Goal: Transaction & Acquisition: Obtain resource

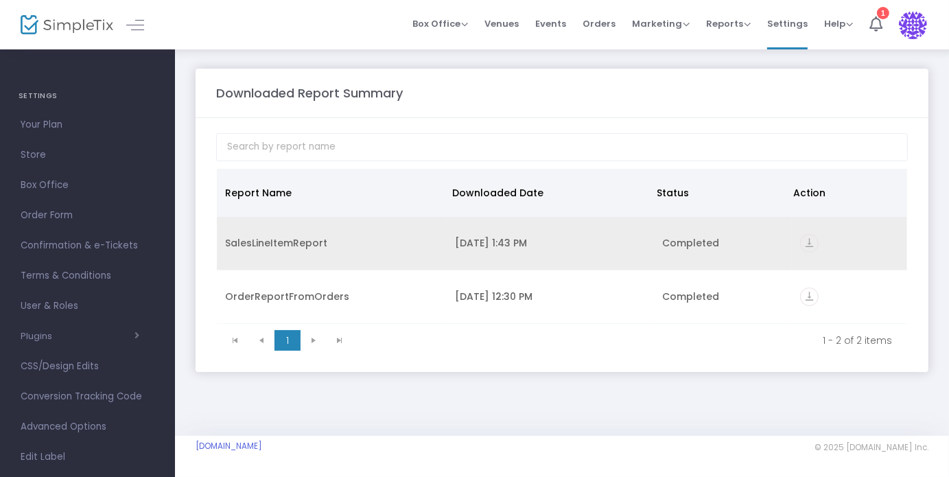
click at [807, 242] on icon "vertical_align_bottom" at bounding box center [809, 243] width 19 height 19
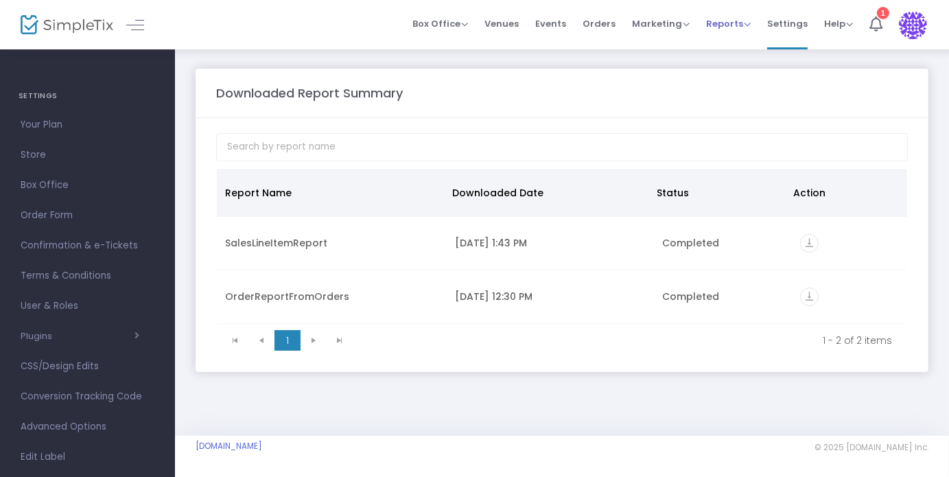
click at [744, 21] on span "Reports" at bounding box center [728, 23] width 45 height 13
click at [732, 73] on li "Sales Reports" at bounding box center [750, 72] width 89 height 27
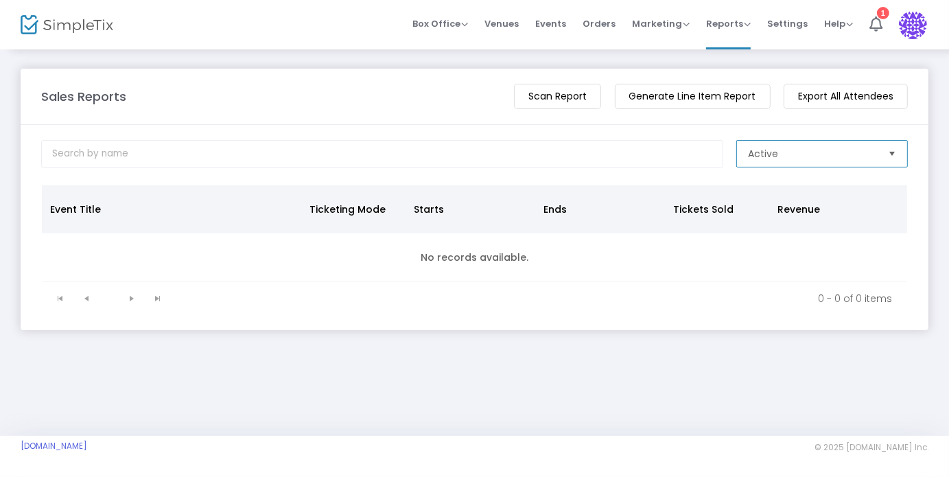
click at [791, 152] on span "Active" at bounding box center [812, 154] width 129 height 14
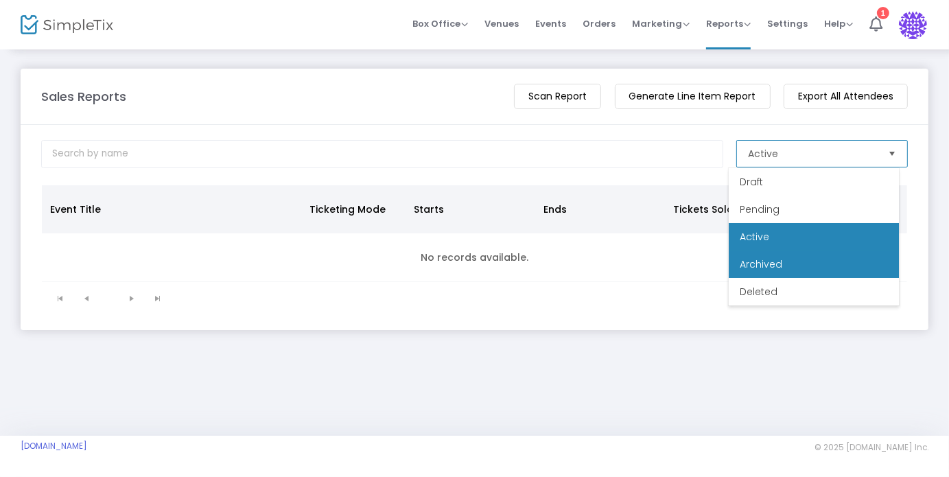
click at [752, 264] on span "Archived" at bounding box center [761, 264] width 43 height 14
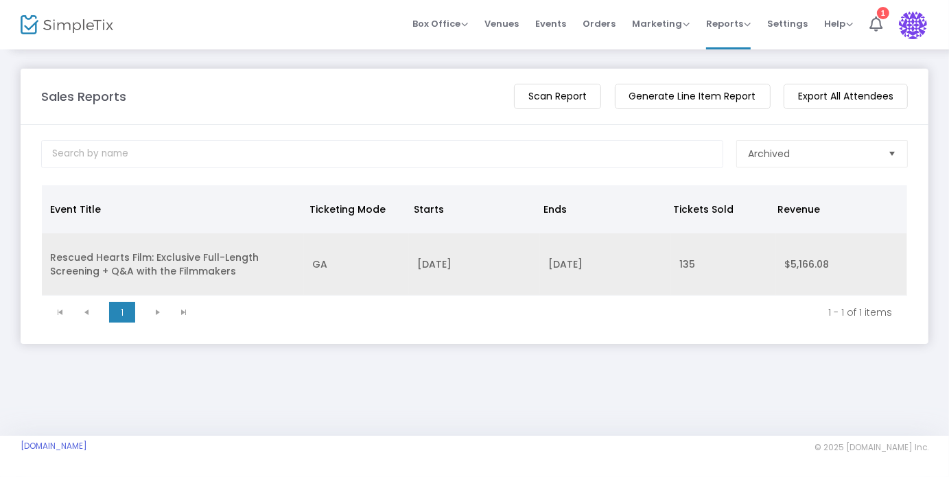
click at [102, 260] on td "Rescued Hearts Film: Exclusive Full-Length Screening + Q&A with the Filmmakers" at bounding box center [173, 264] width 262 height 62
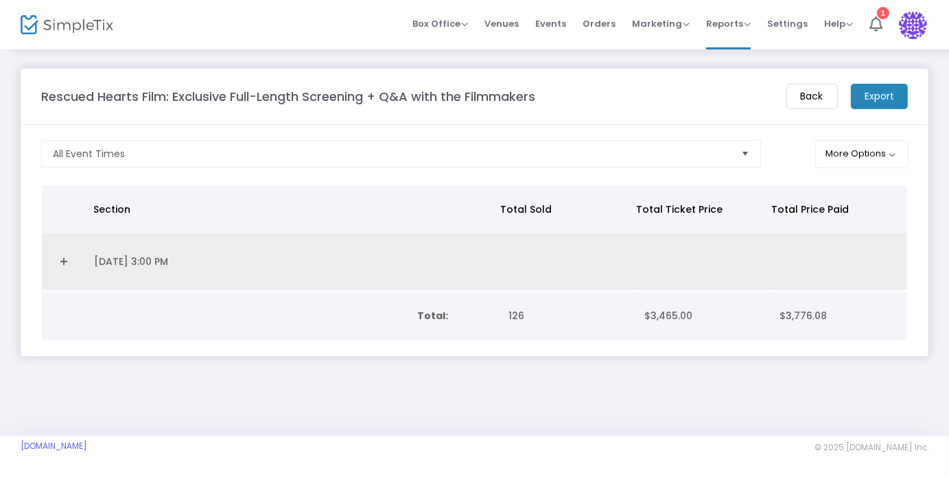
click at [63, 260] on link "Expand Details" at bounding box center [63, 261] width 27 height 22
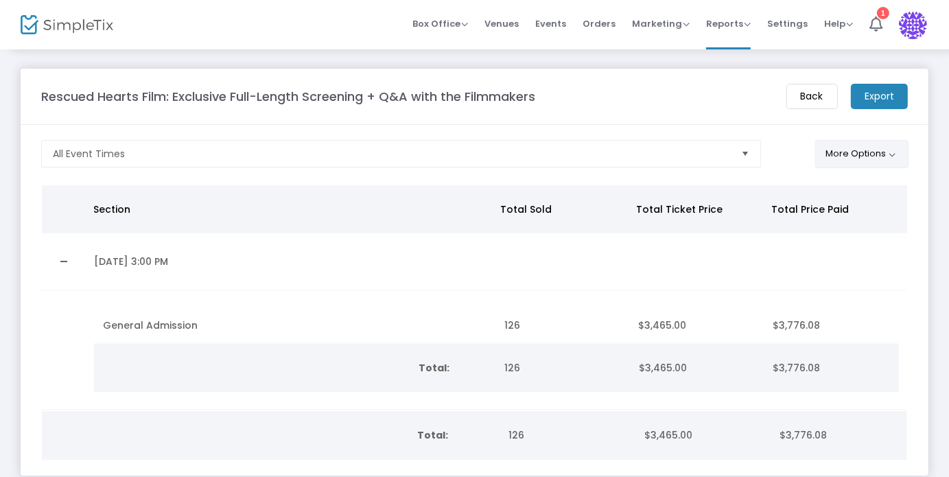
click at [826, 152] on button "More Options" at bounding box center [862, 154] width 94 height 28
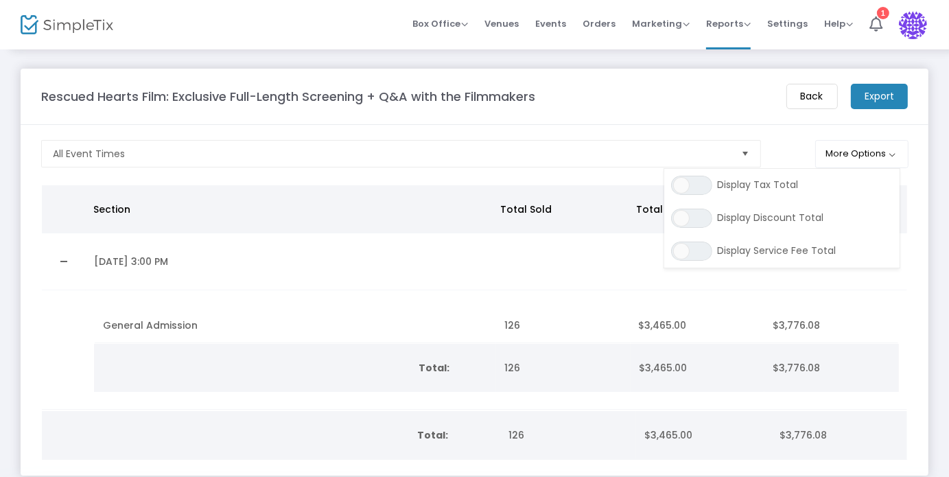
click at [647, 98] on div "Rescued Hearts Film: Exclusive Full-Length Screening + Q&A with the Filmmakers" at bounding box center [406, 96] width 745 height 19
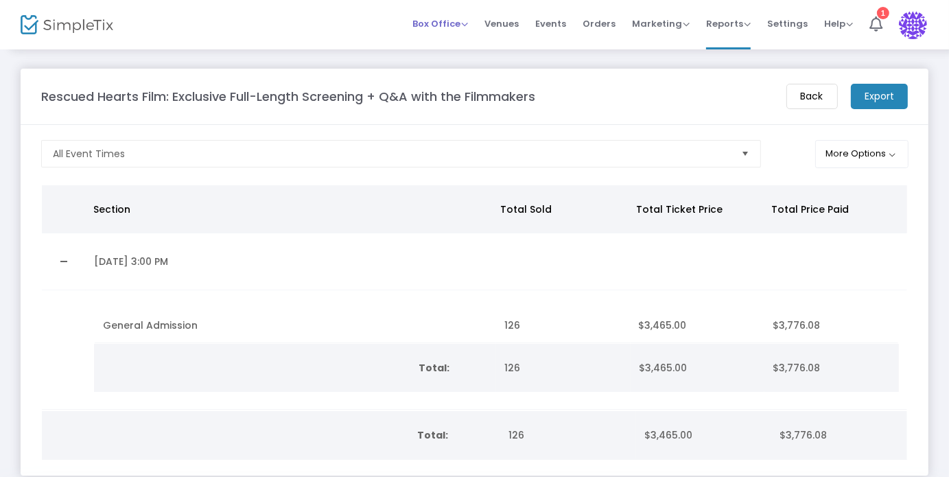
click at [449, 20] on span "Box Office" at bounding box center [440, 23] width 56 height 13
click at [553, 22] on span "Events" at bounding box center [550, 23] width 31 height 35
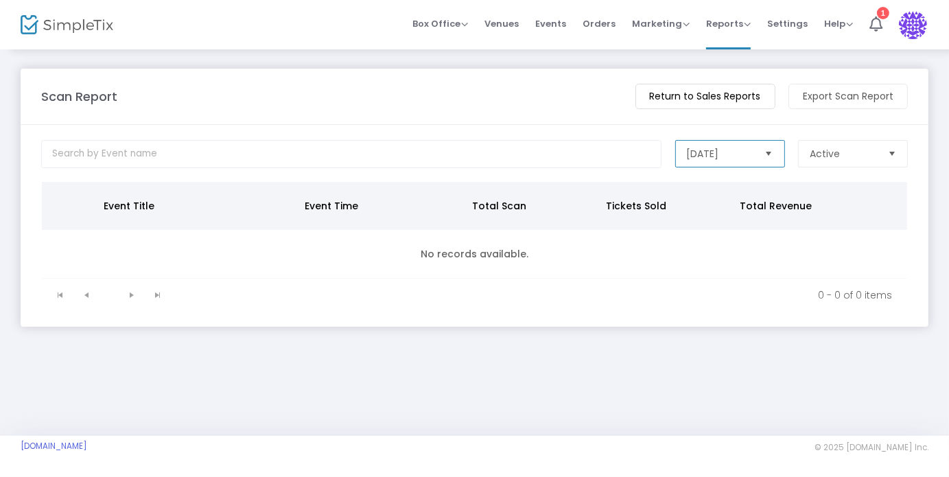
click at [751, 150] on span "[DATE]" at bounding box center [720, 154] width 67 height 14
click at [865, 150] on span "Active" at bounding box center [843, 154] width 67 height 14
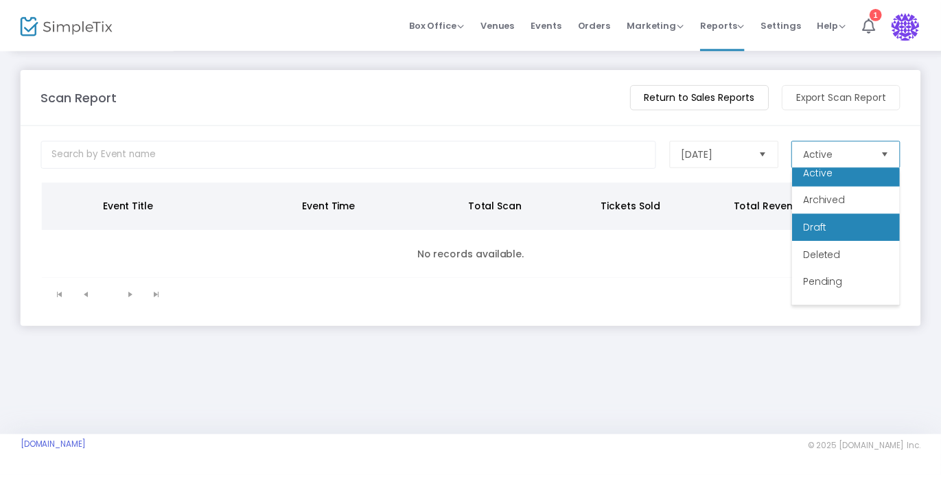
scroll to position [27, 0]
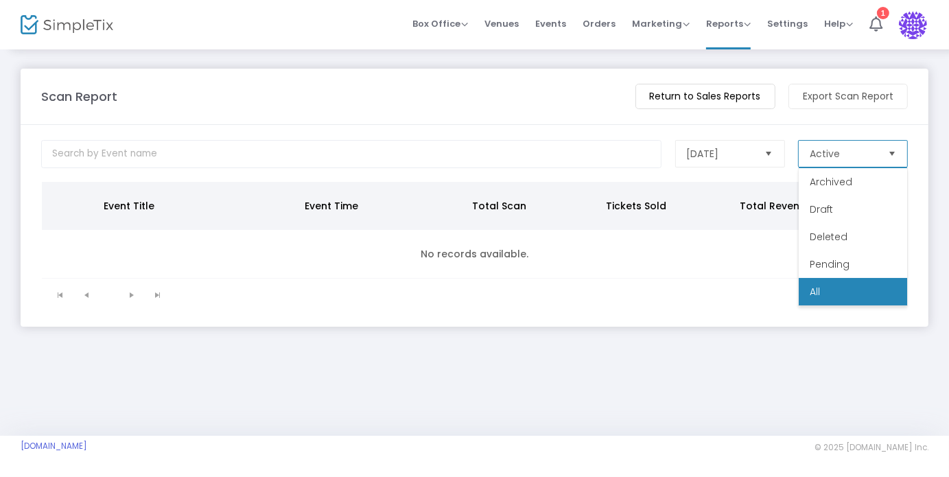
click at [806, 293] on li "All" at bounding box center [853, 291] width 108 height 27
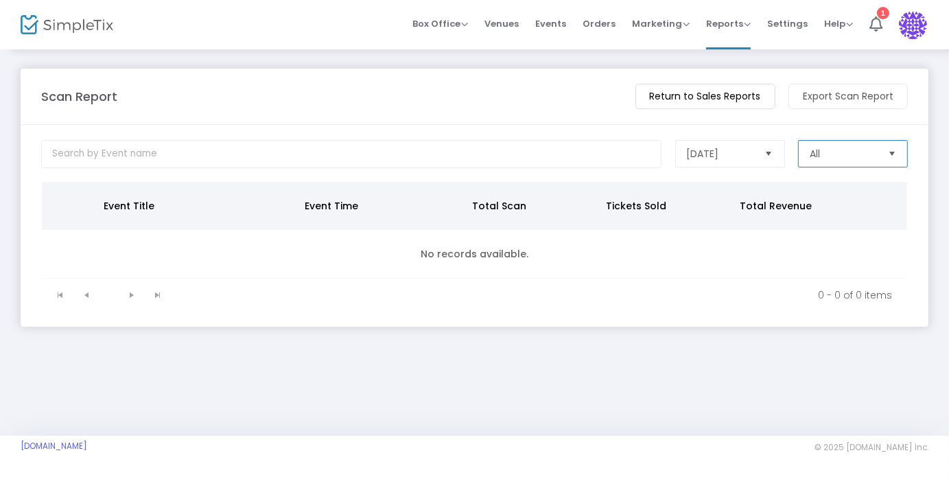
click at [769, 150] on span "Select" at bounding box center [769, 154] width 23 height 23
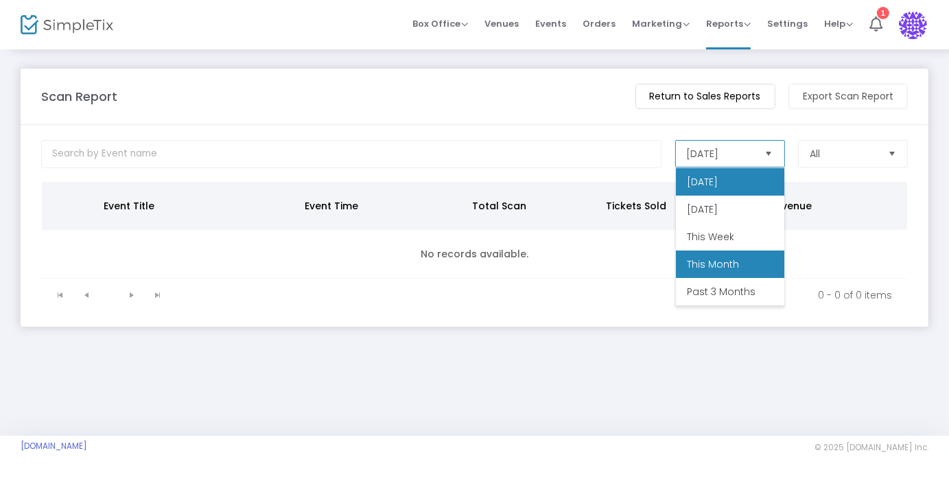
click at [736, 253] on li "This Month" at bounding box center [730, 263] width 108 height 27
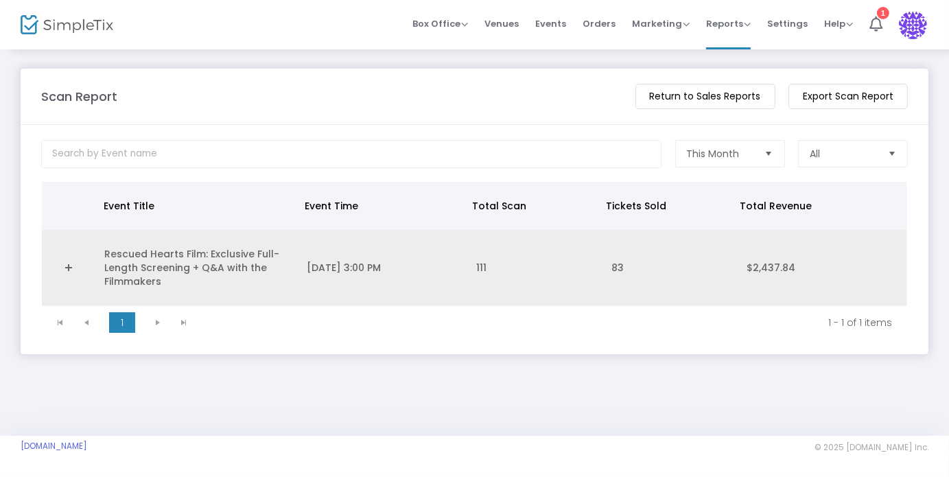
click at [67, 266] on link "Expand Details" at bounding box center [69, 268] width 38 height 22
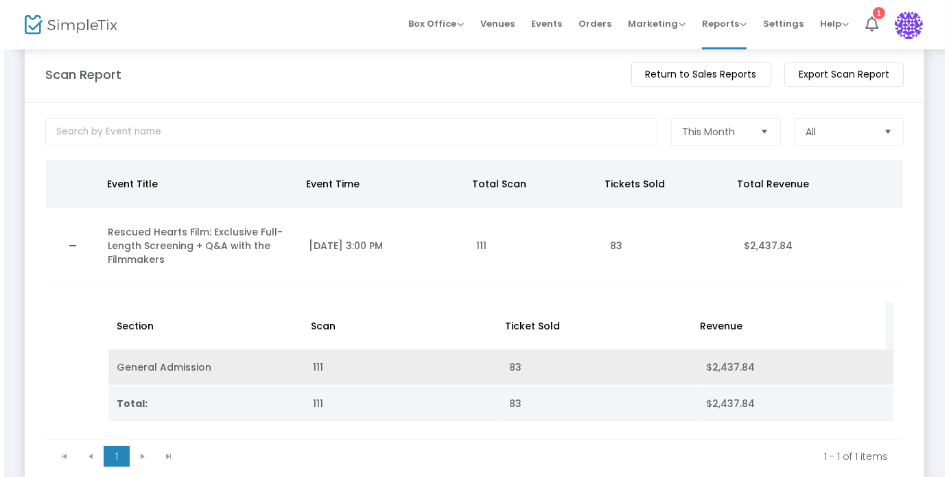
scroll to position [0, 0]
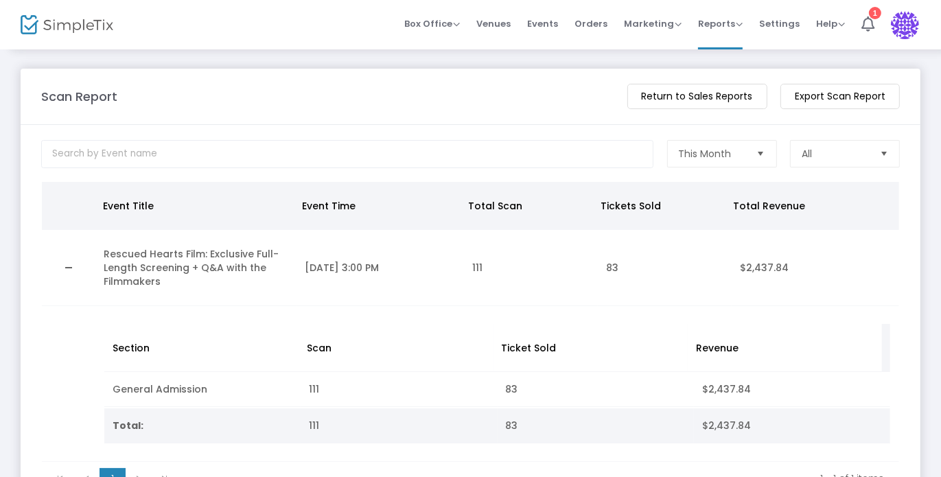
click at [819, 98] on m-button "Export Scan Report" at bounding box center [839, 96] width 119 height 25
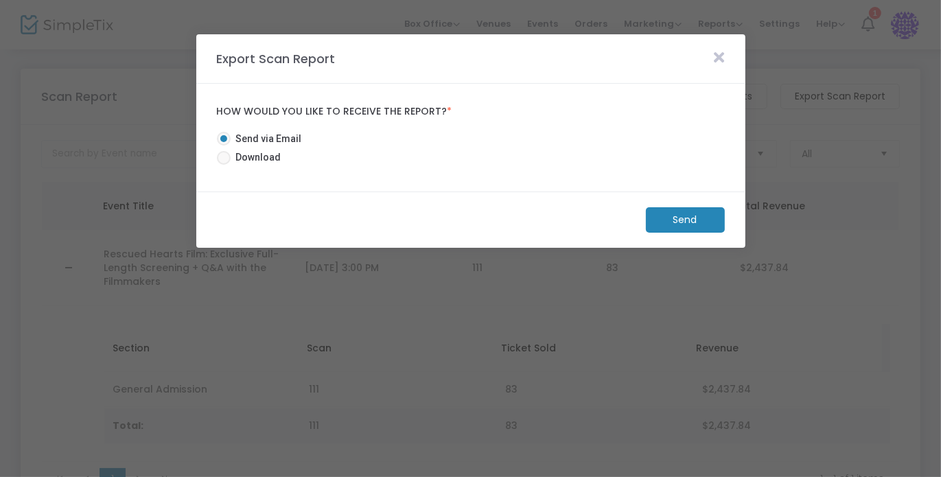
click at [231, 160] on span "Download" at bounding box center [256, 157] width 51 height 14
click at [224, 165] on input "Download" at bounding box center [223, 165] width 1 height 1
radio input "true"
click at [672, 216] on m-button "Download" at bounding box center [673, 219] width 102 height 25
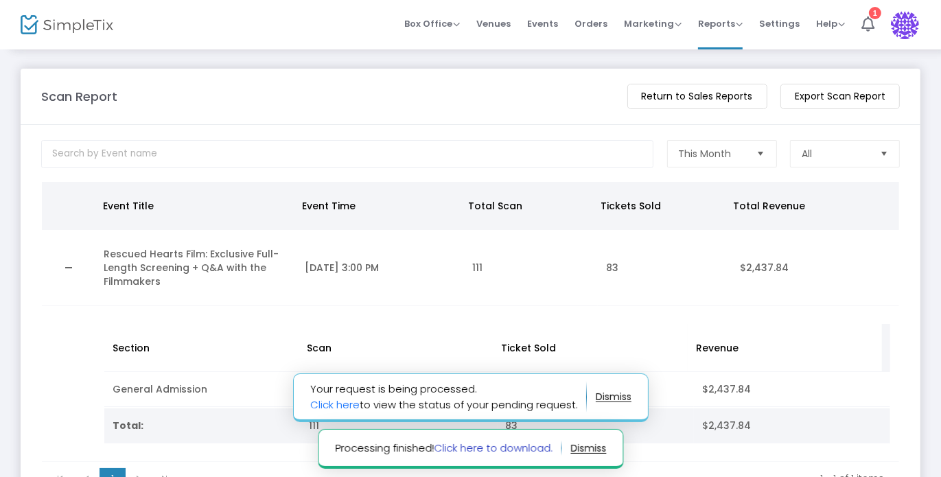
click at [479, 445] on link "Click here to download." at bounding box center [493, 448] width 119 height 14
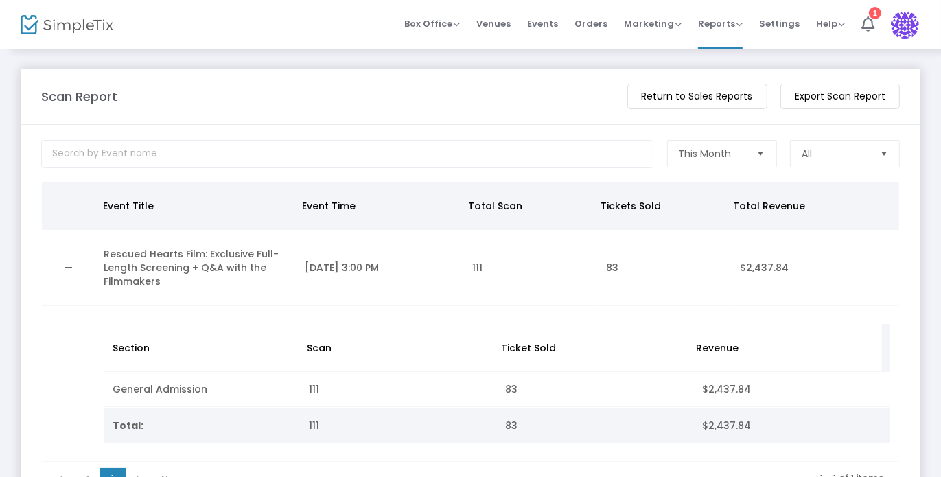
click at [730, 99] on m-button "Return to Sales Reports" at bounding box center [697, 96] width 140 height 25
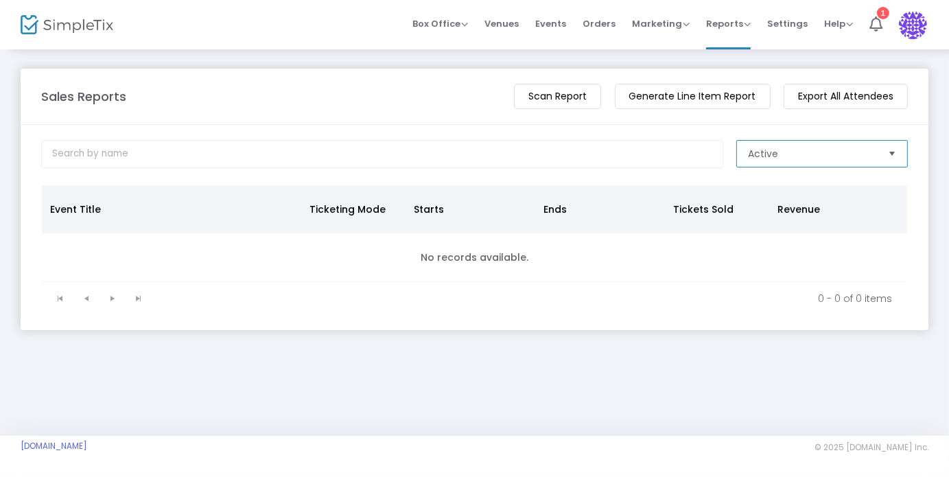
click at [802, 156] on span "Active" at bounding box center [812, 154] width 129 height 14
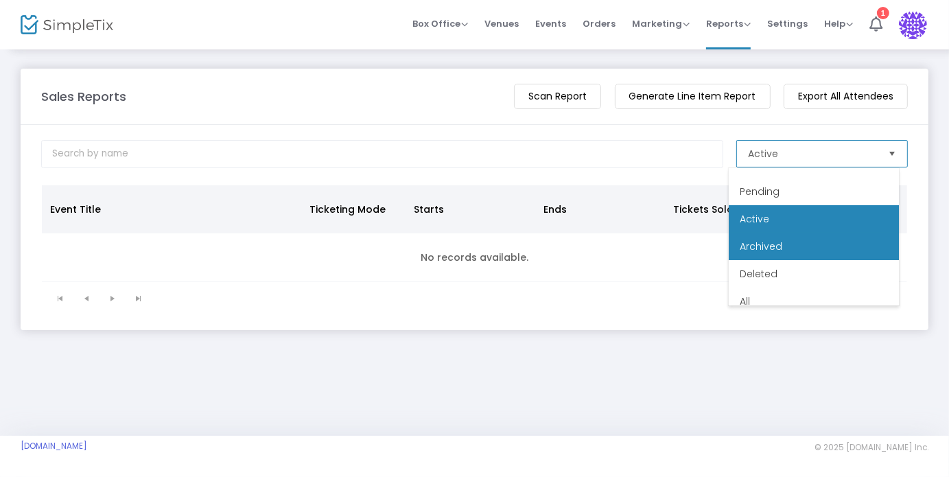
scroll to position [27, 0]
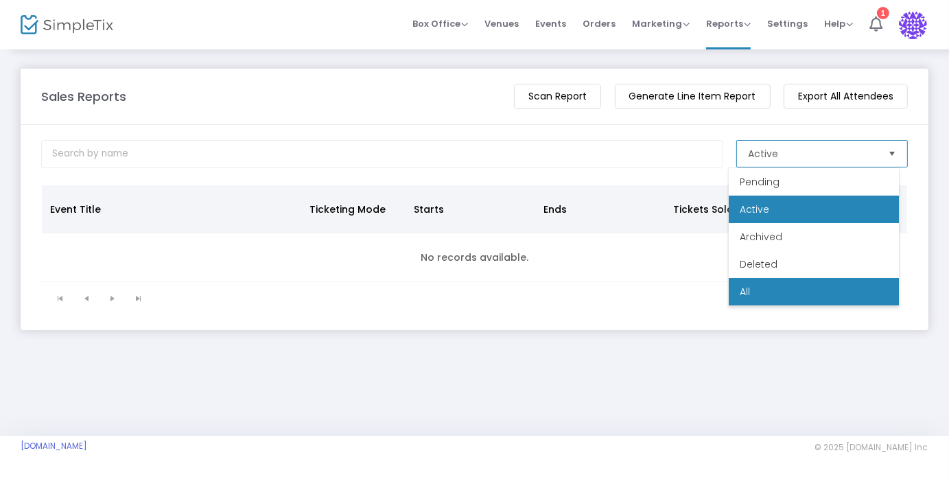
click at [742, 296] on span "All" at bounding box center [745, 292] width 10 height 14
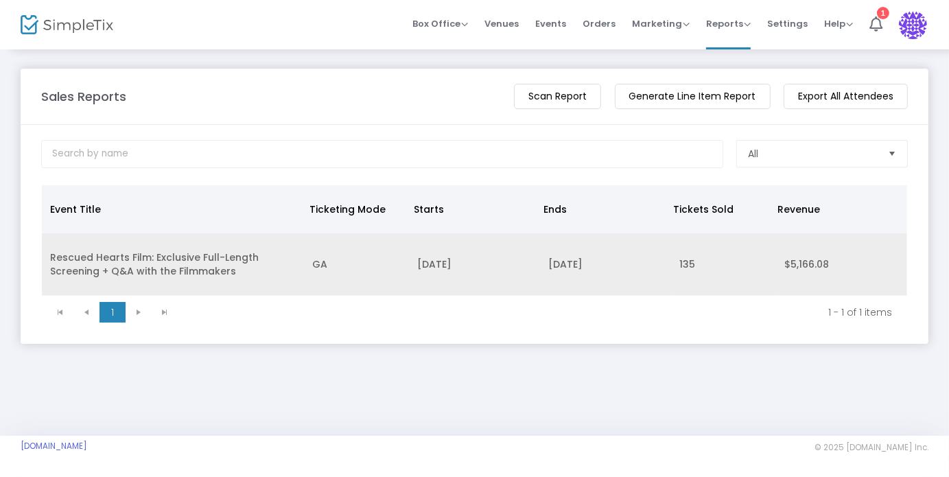
click at [790, 267] on td "$5,166.08" at bounding box center [841, 264] width 131 height 62
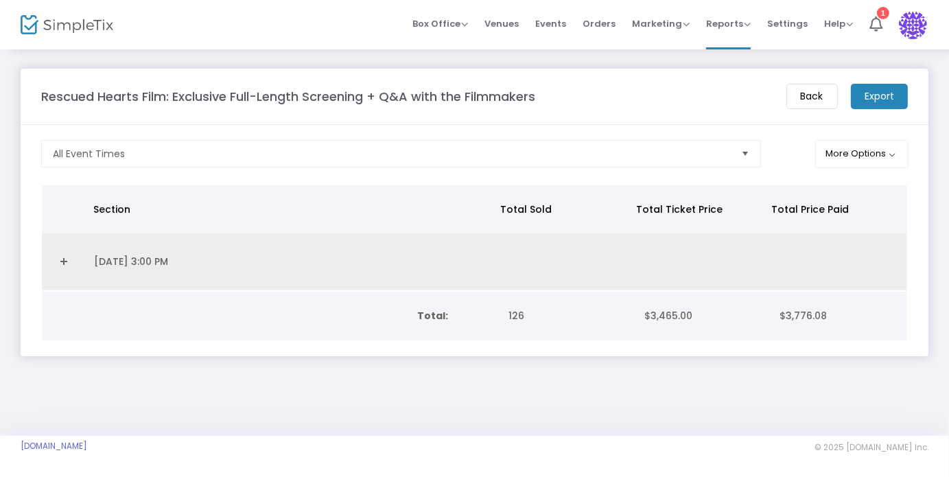
click at [61, 255] on link "Expand Details" at bounding box center [63, 261] width 27 height 22
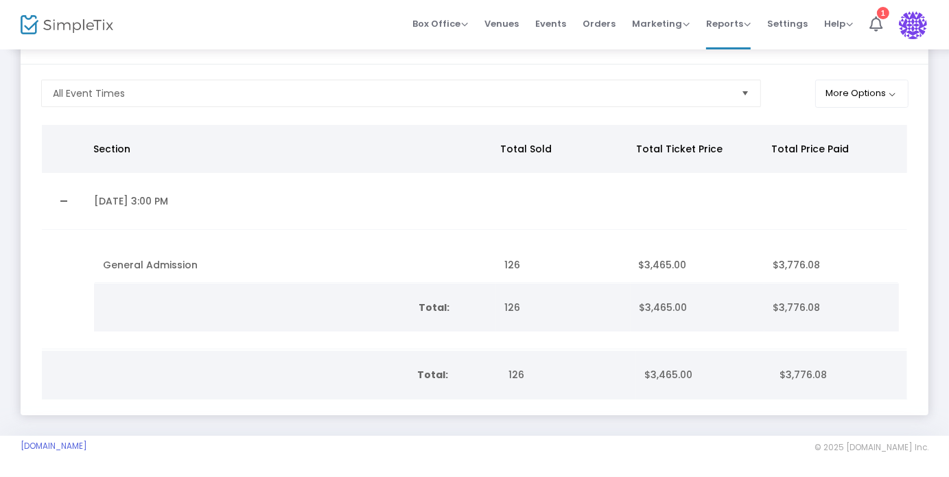
scroll to position [0, 0]
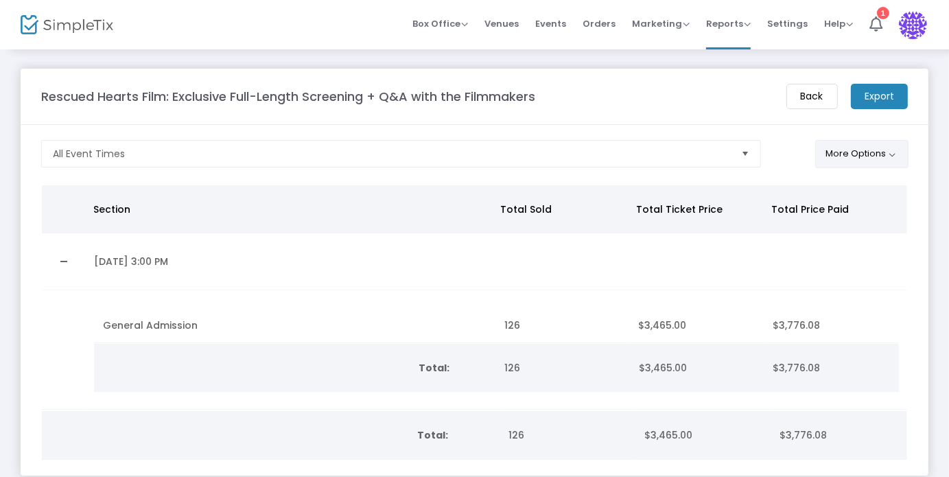
click at [876, 150] on button "More Options" at bounding box center [862, 154] width 94 height 28
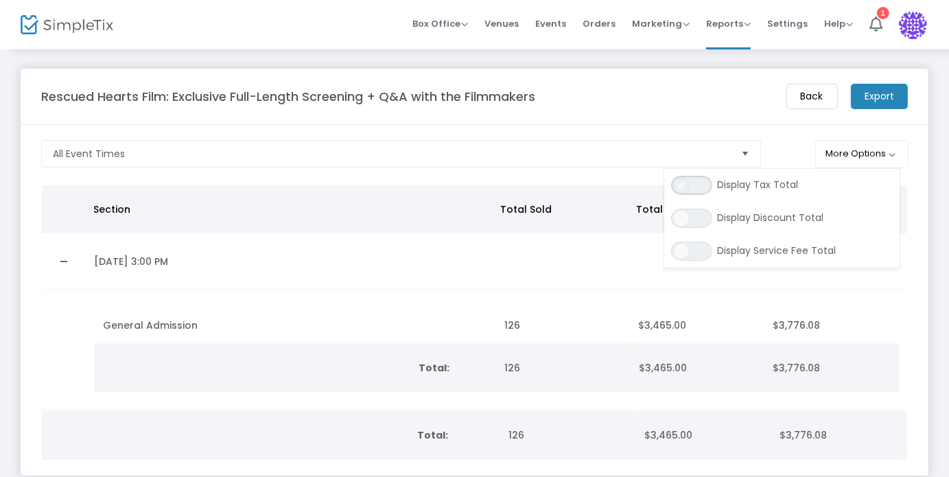
click at [710, 187] on span "ON OFF" at bounding box center [691, 185] width 41 height 19
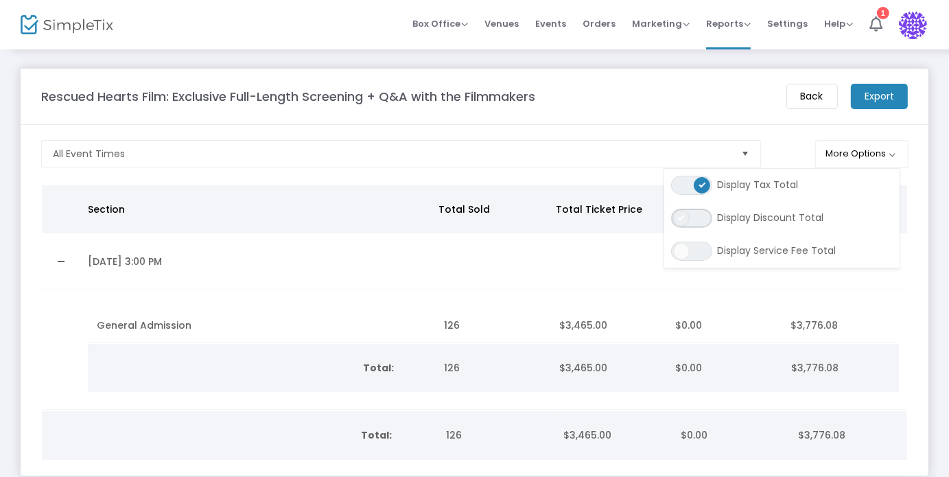
click at [704, 215] on span "ON OFF" at bounding box center [691, 218] width 41 height 19
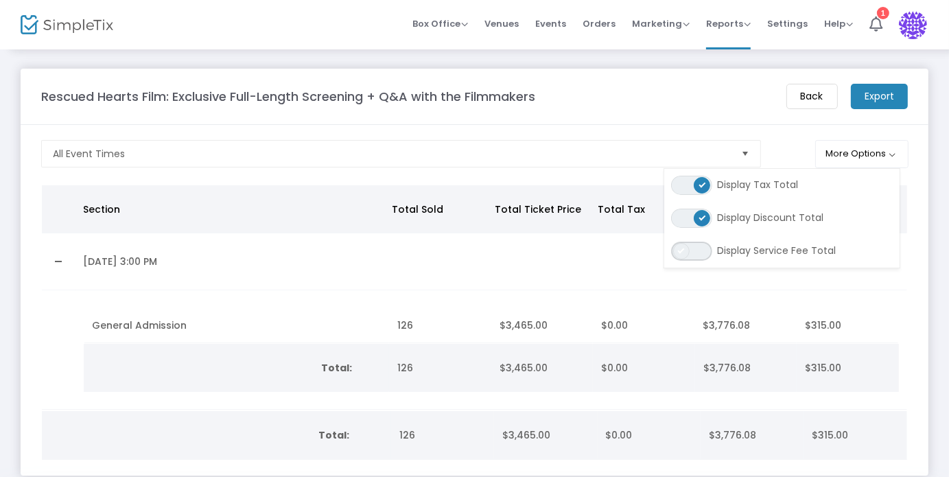
click at [711, 249] on span "ON OFF" at bounding box center [691, 251] width 41 height 19
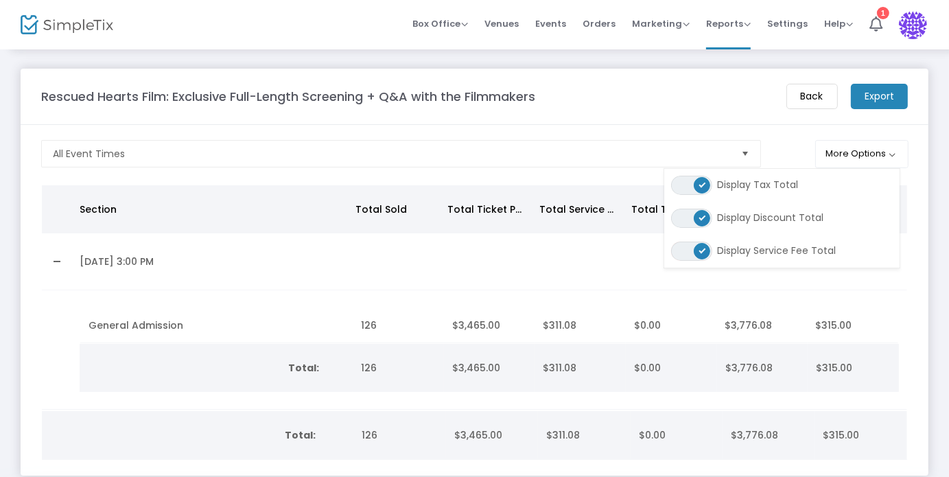
click at [616, 96] on div "Rescued Hearts Film: Exclusive Full-Length Screening + Q&A with the Filmmakers" at bounding box center [406, 96] width 745 height 19
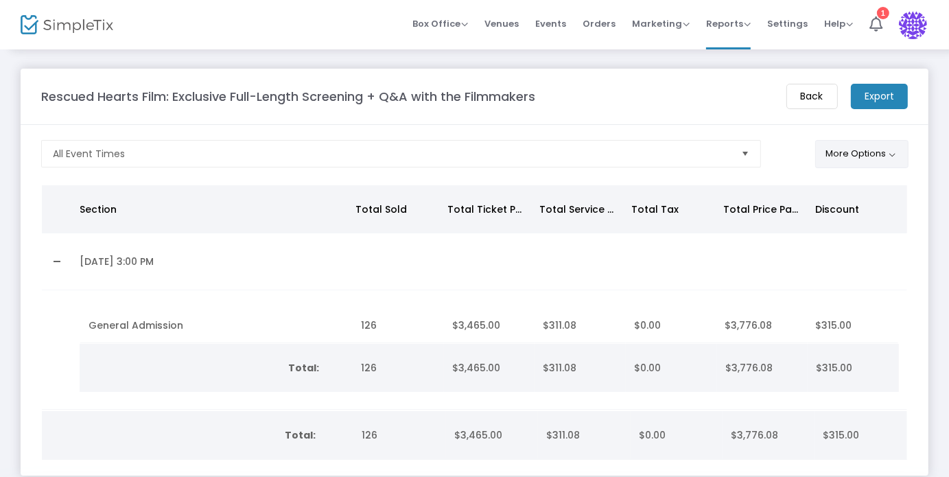
click at [851, 149] on button "More Options" at bounding box center [862, 154] width 94 height 28
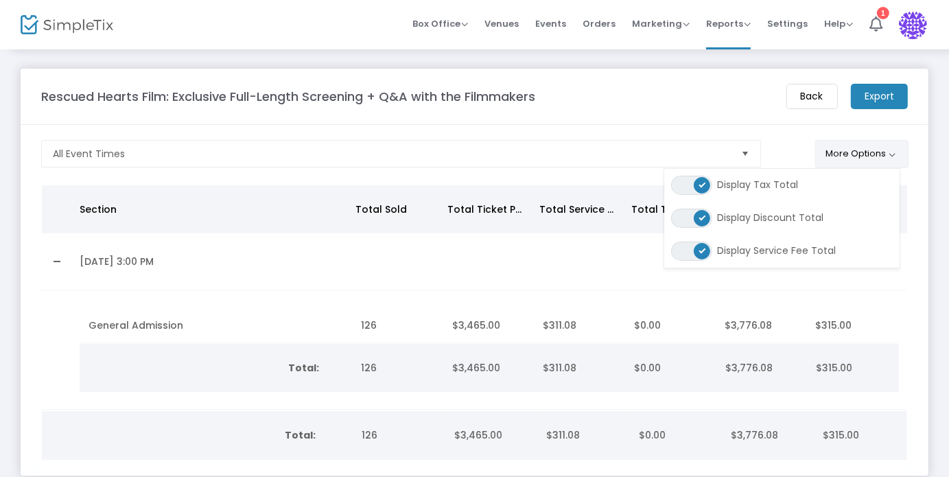
click at [851, 149] on button "More Options" at bounding box center [862, 154] width 94 height 28
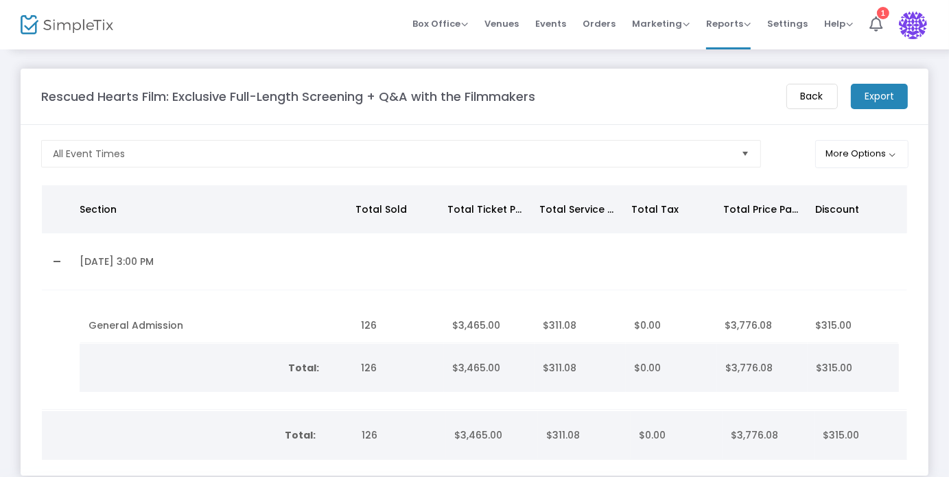
click at [738, 150] on span "Select" at bounding box center [745, 154] width 23 height 23
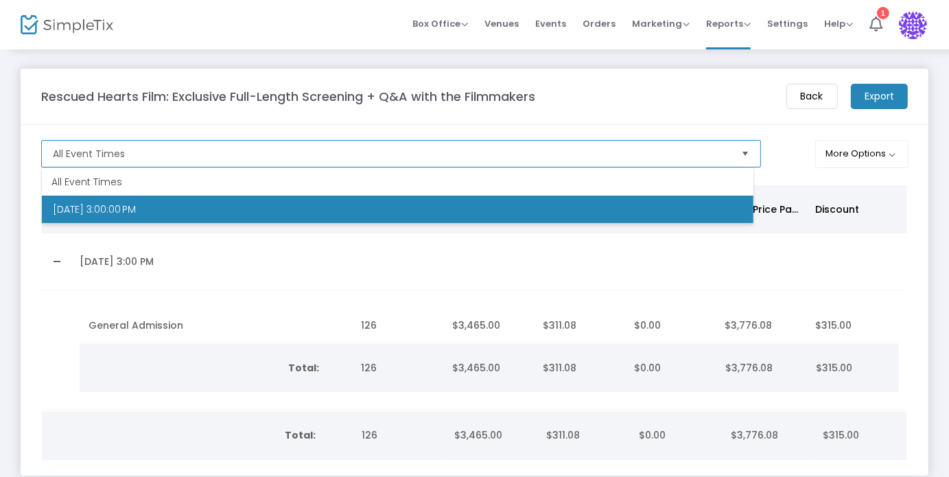
click at [738, 150] on span "Select" at bounding box center [745, 154] width 23 height 23
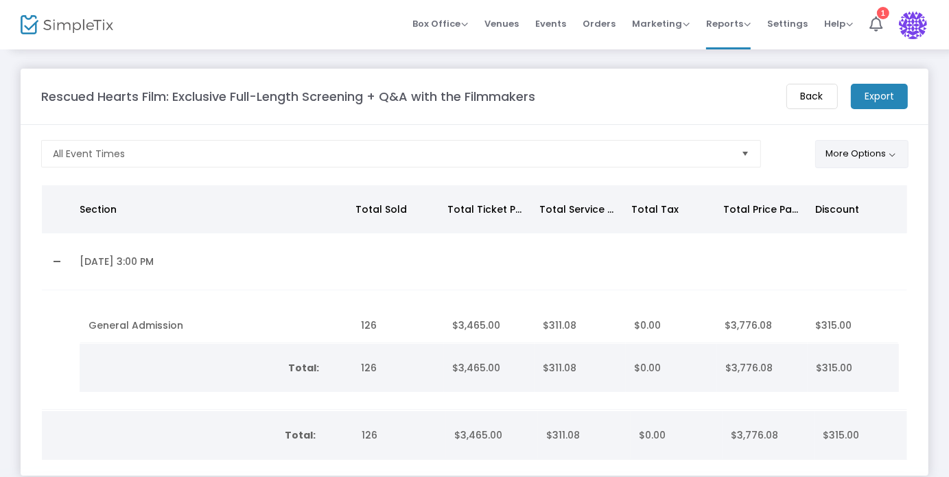
click at [896, 154] on button "More Options" at bounding box center [862, 154] width 94 height 28
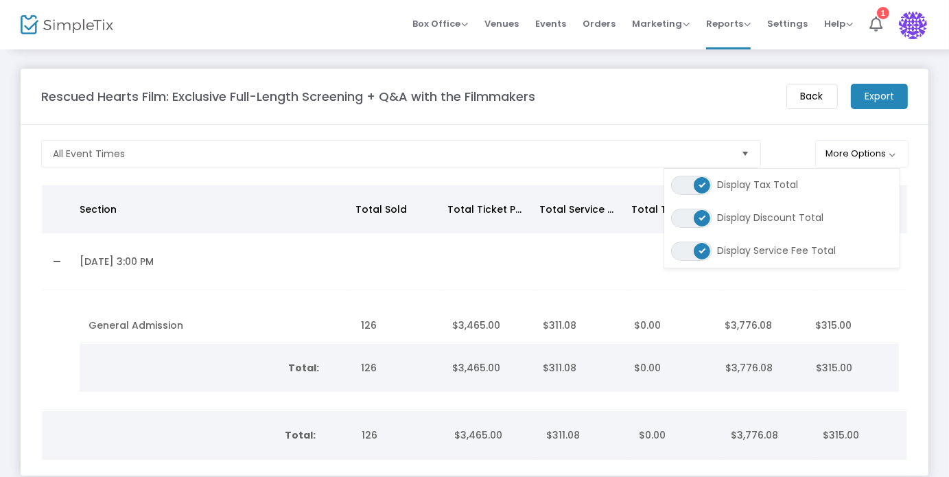
click at [784, 145] on div "More Options ON OFF Display Tax Total ON OFF Display Discount Total ON OFF Disp…" at bounding box center [841, 155] width 147 height 31
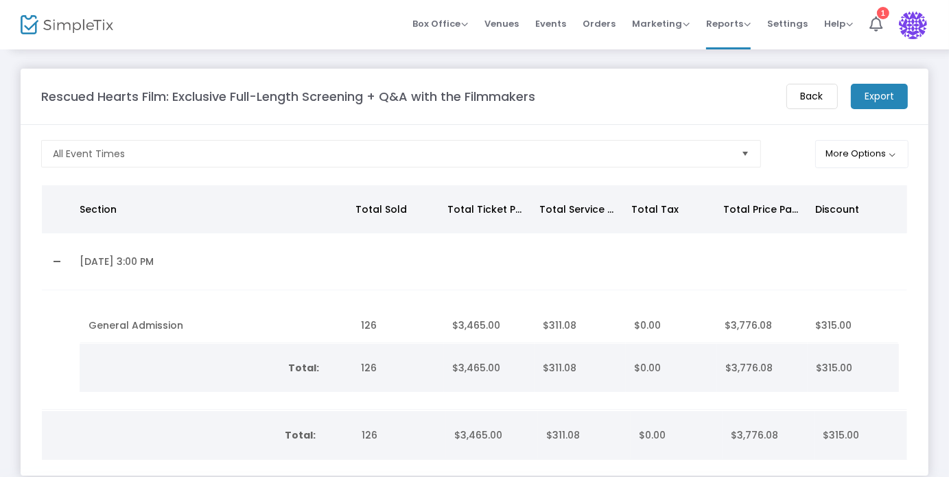
click at [881, 99] on m-button "Export" at bounding box center [879, 96] width 57 height 25
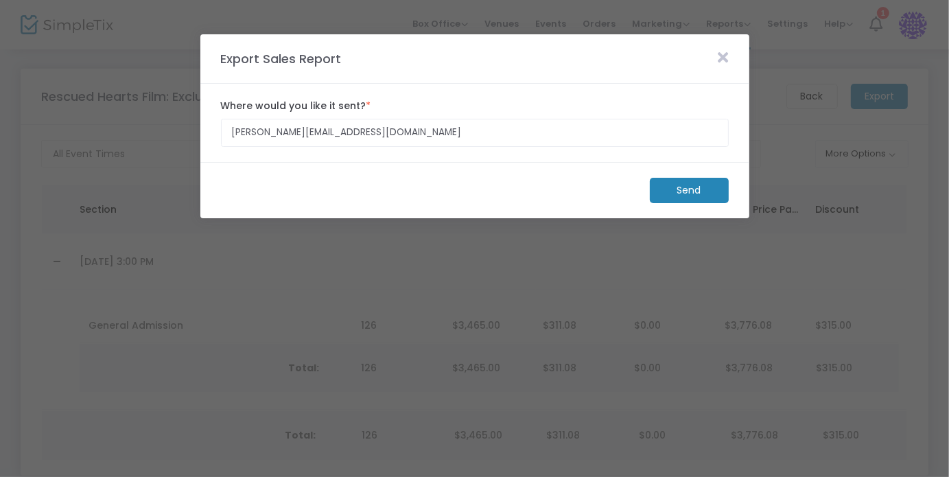
click at [703, 193] on m-button "Send" at bounding box center [689, 190] width 79 height 25
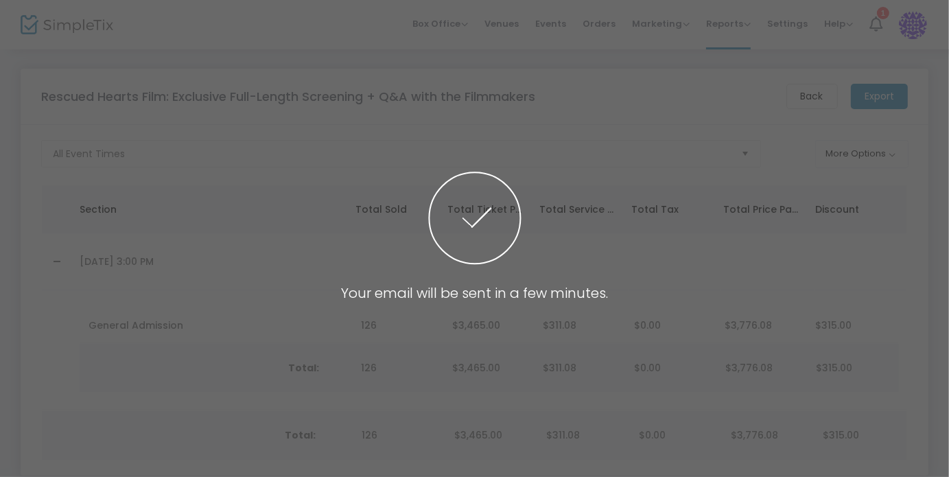
click at [731, 82] on span at bounding box center [474, 238] width 949 height 477
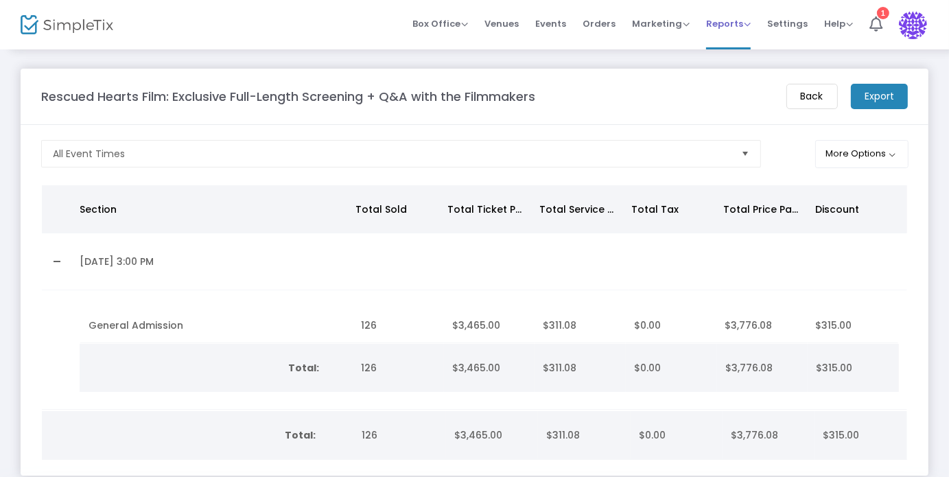
click at [728, 21] on span "Reports" at bounding box center [728, 23] width 45 height 13
click at [605, 25] on span "Orders" at bounding box center [599, 23] width 33 height 35
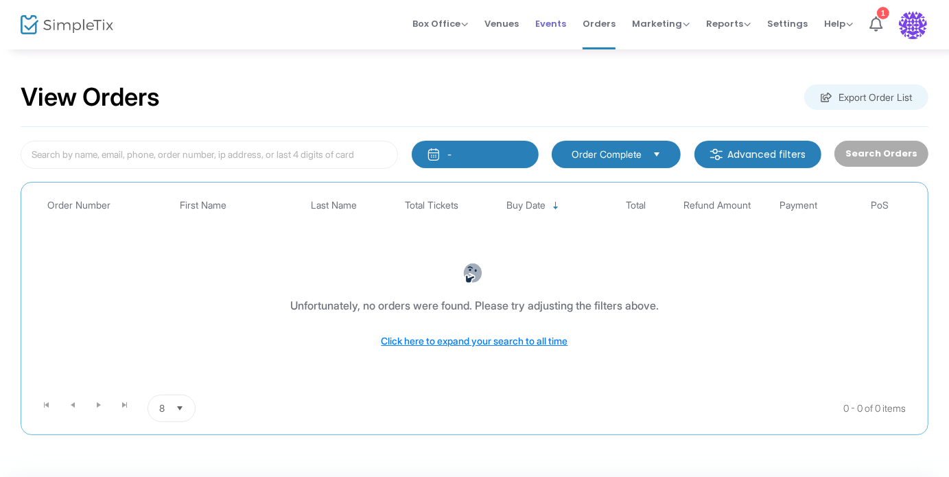
click at [565, 17] on span "Events" at bounding box center [550, 23] width 31 height 35
